Goal: Transaction & Acquisition: Obtain resource

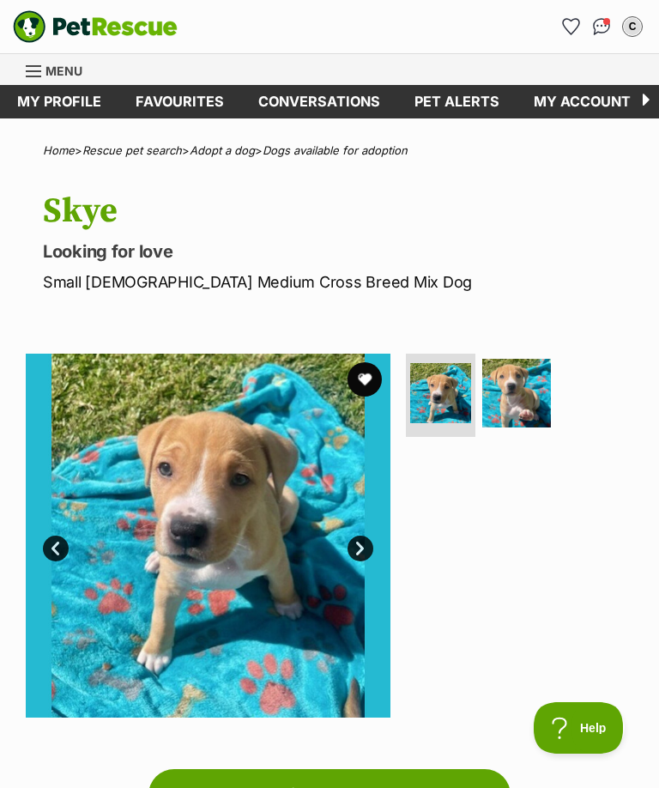
click at [372, 377] on button "favourite" at bounding box center [365, 379] width 34 height 34
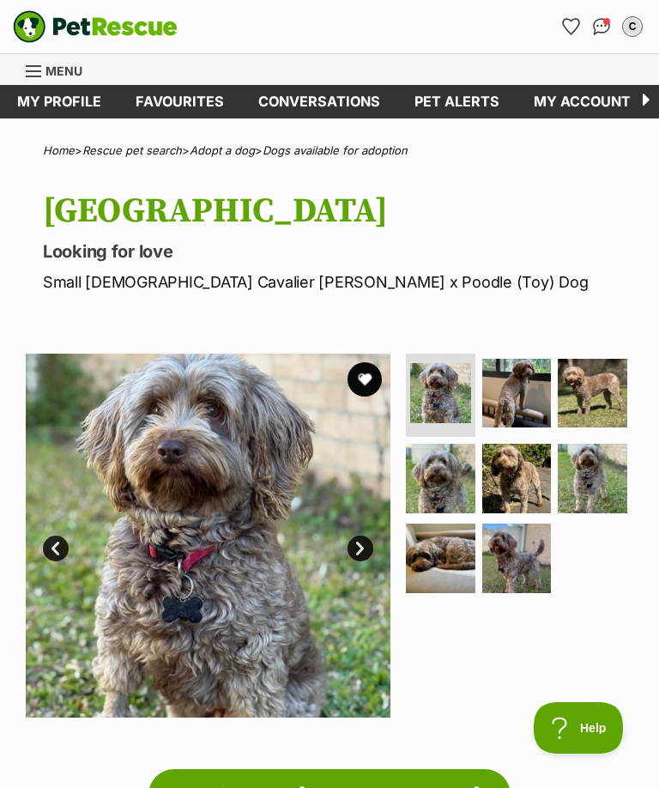
click at [162, 566] on img at bounding box center [208, 536] width 365 height 365
click at [518, 387] on img at bounding box center [517, 394] width 70 height 70
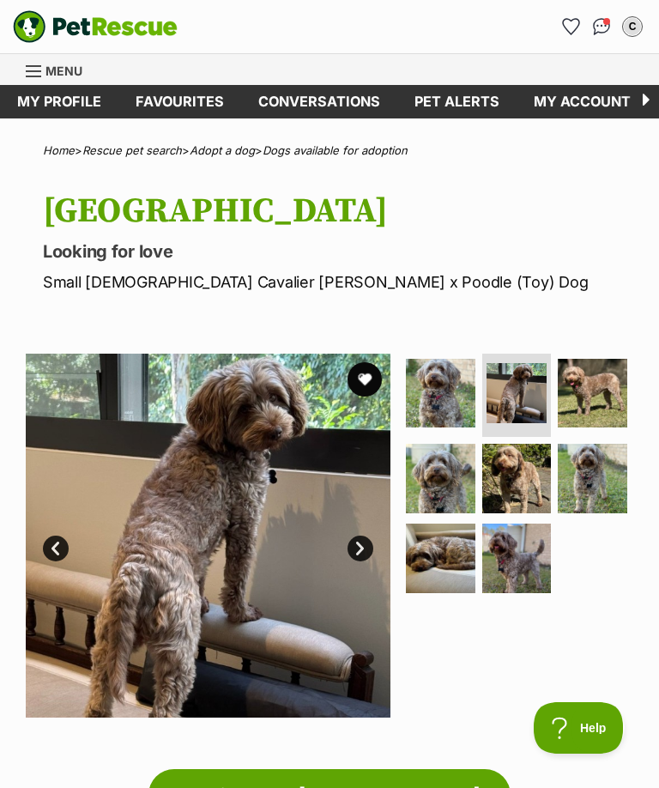
click at [600, 394] on img at bounding box center [593, 394] width 70 height 70
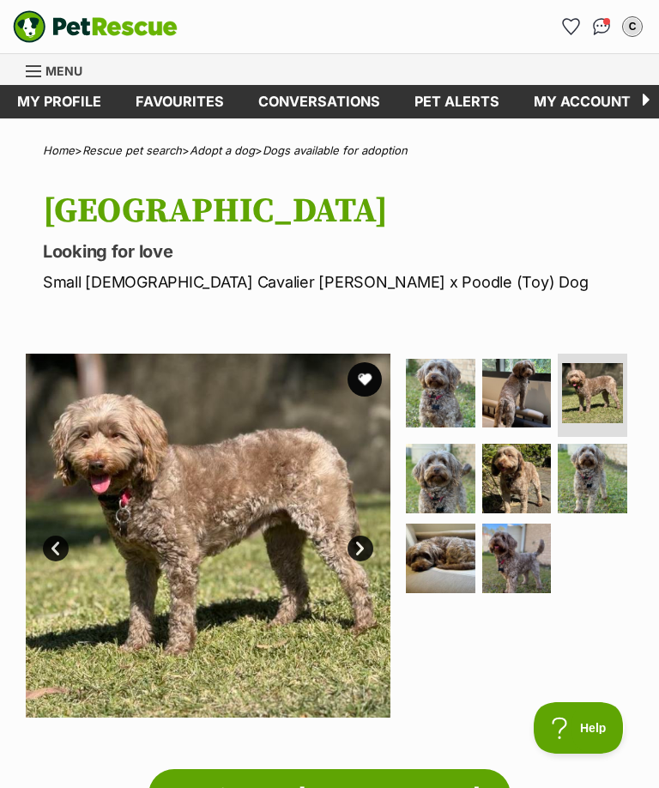
click at [453, 472] on img at bounding box center [441, 479] width 70 height 70
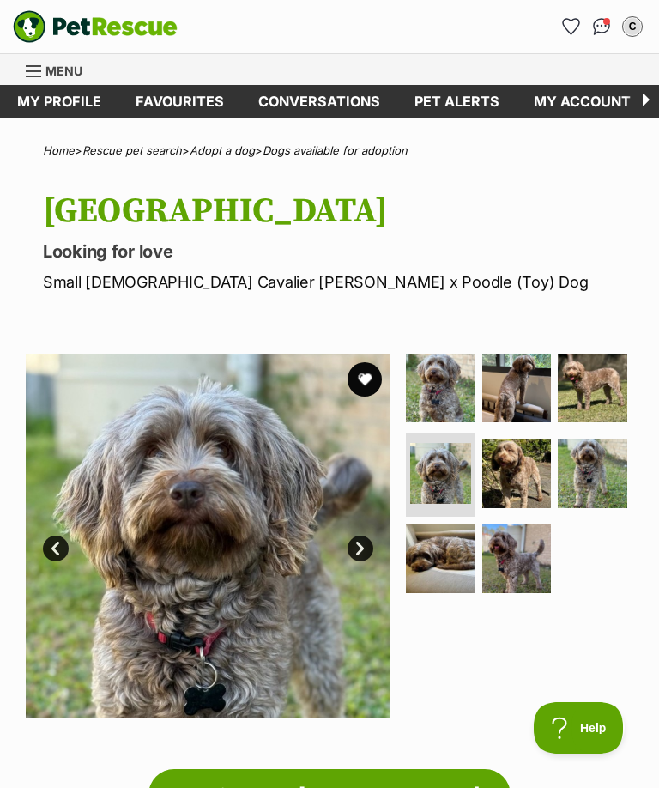
click at [535, 465] on img at bounding box center [517, 473] width 70 height 70
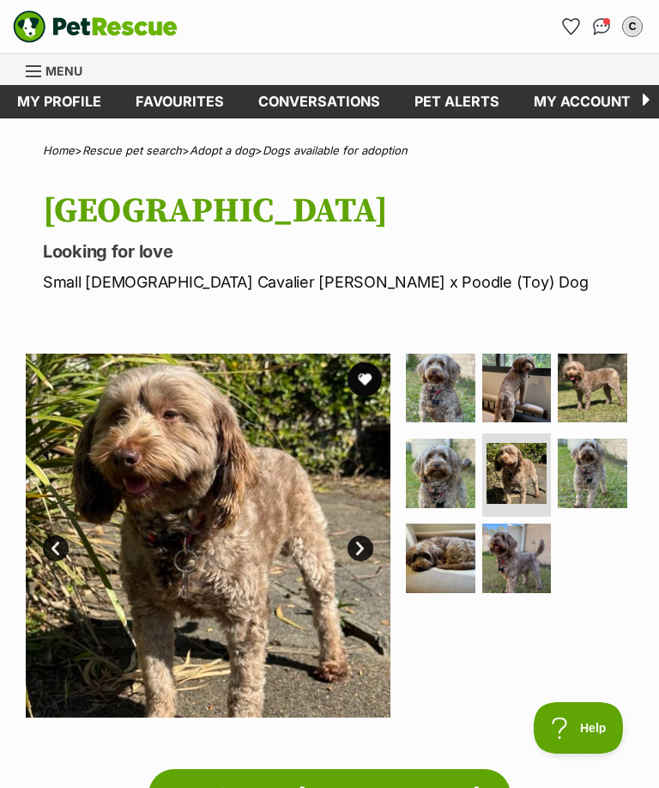
click at [613, 474] on img at bounding box center [593, 473] width 70 height 70
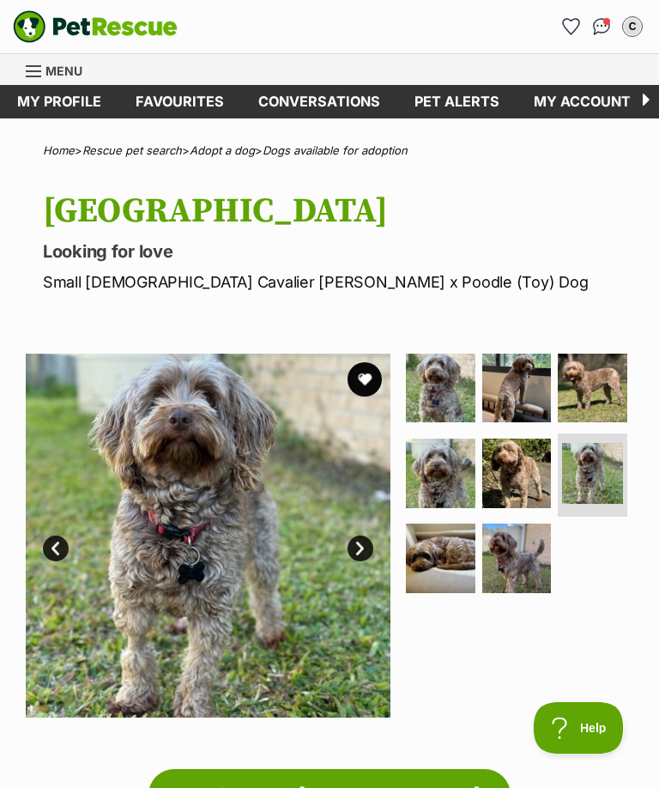
click at [455, 558] on img at bounding box center [441, 558] width 70 height 70
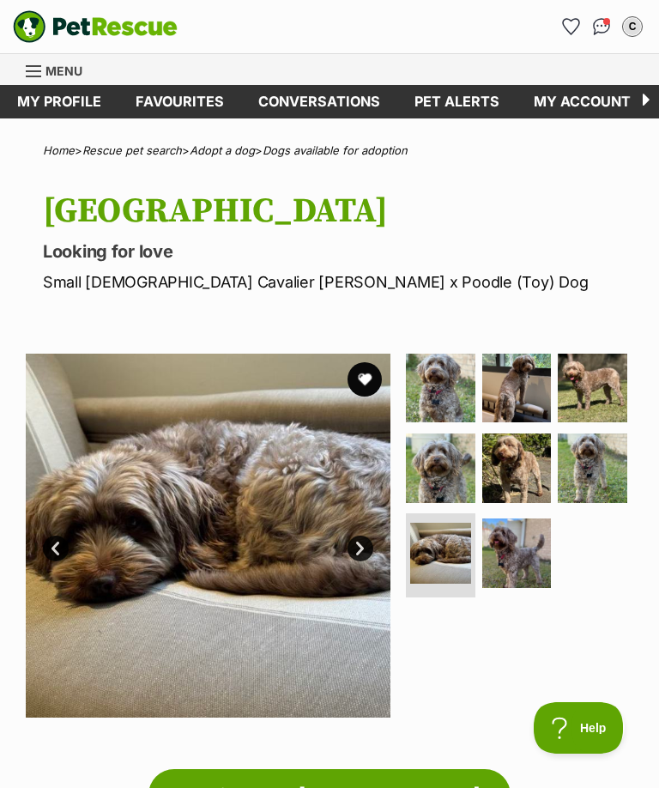
click at [534, 561] on img at bounding box center [517, 553] width 70 height 70
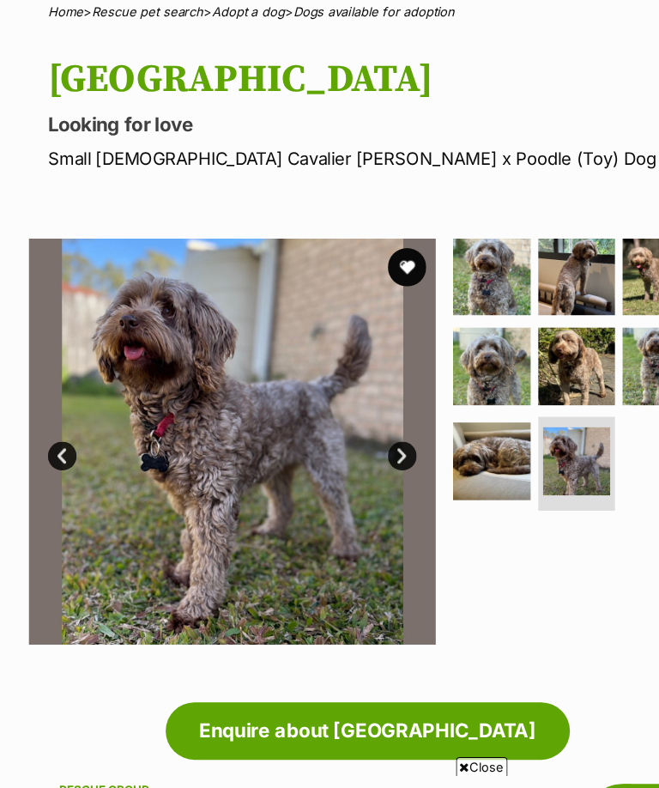
scroll to position [140, 0]
click at [375, 226] on button "favourite" at bounding box center [365, 239] width 34 height 34
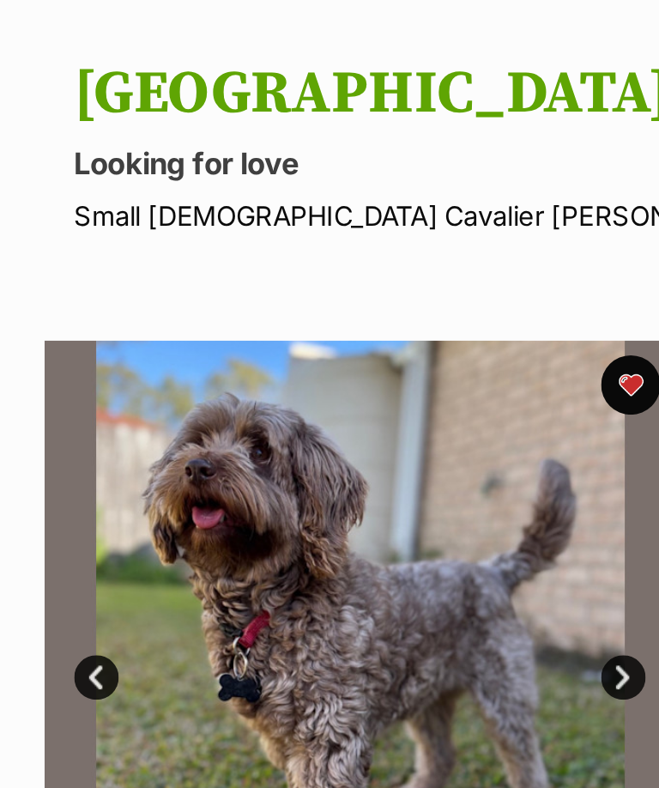
scroll to position [0, 0]
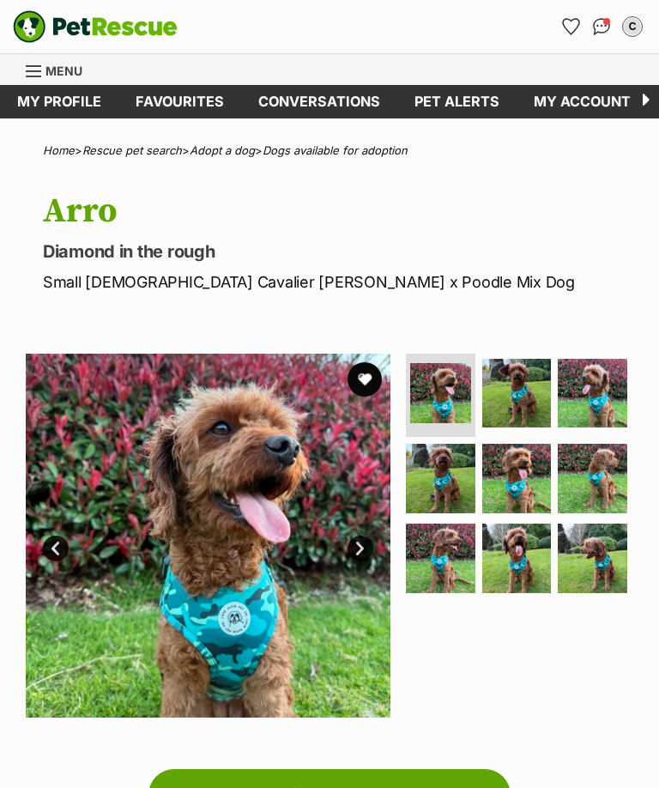
click at [598, 556] on img at bounding box center [593, 558] width 70 height 70
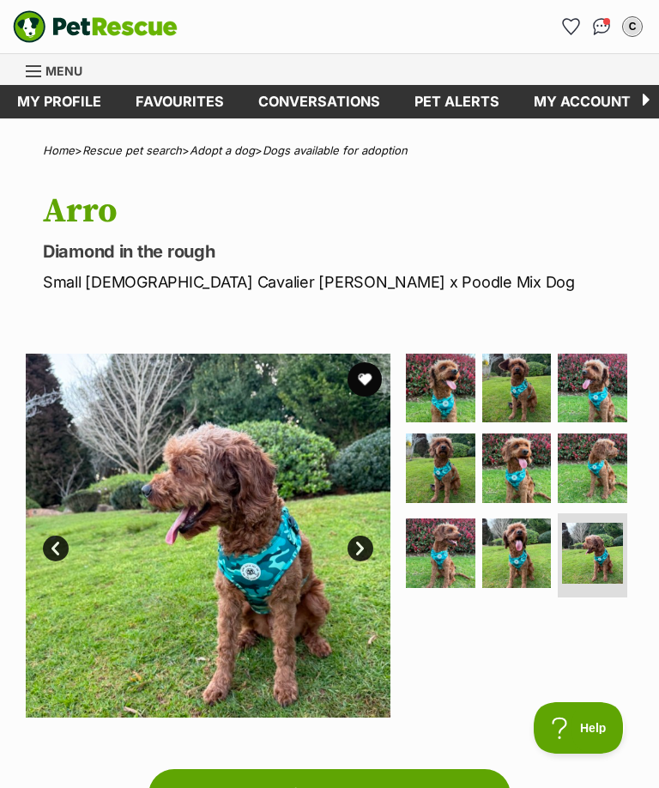
click at [506, 538] on img at bounding box center [517, 553] width 70 height 70
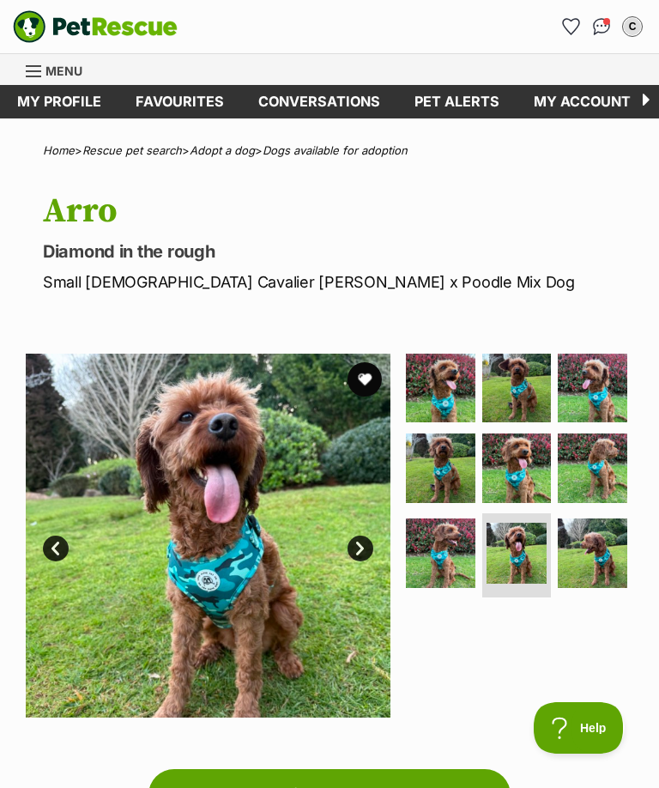
click at [446, 553] on img at bounding box center [441, 553] width 70 height 70
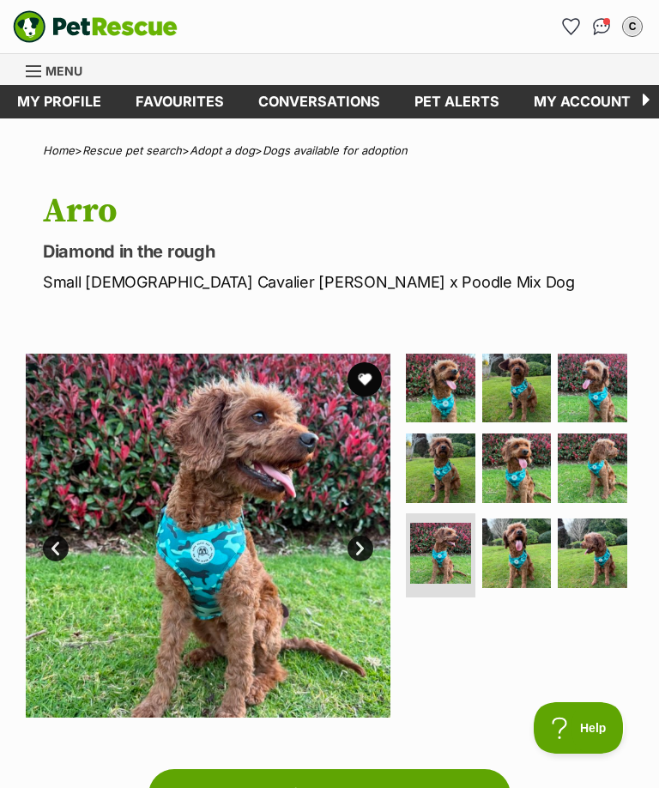
click at [609, 468] on img at bounding box center [593, 468] width 70 height 70
